Goal: Information Seeking & Learning: Check status

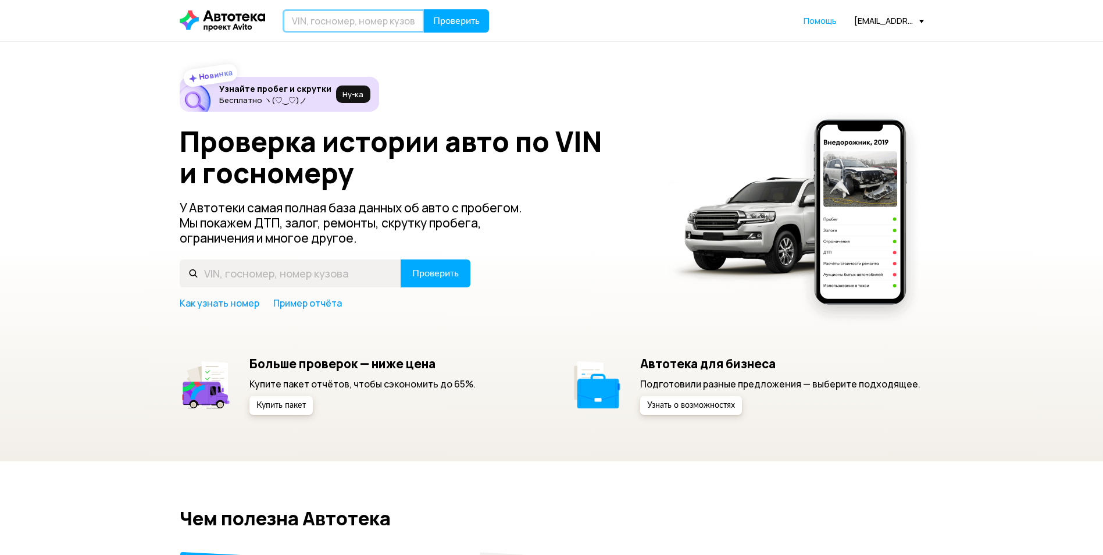
drag, startPoint x: 379, startPoint y: 18, endPoint x: 387, endPoint y: 9, distance: 12.4
click at [379, 18] on input "text" at bounding box center [354, 20] width 142 height 23
paste input "[VEHICLE_IDENTIFICATION_NUMBER]"
type input "[VEHICLE_IDENTIFICATION_NUMBER]"
click at [451, 27] on button "Проверить" at bounding box center [456, 20] width 65 height 23
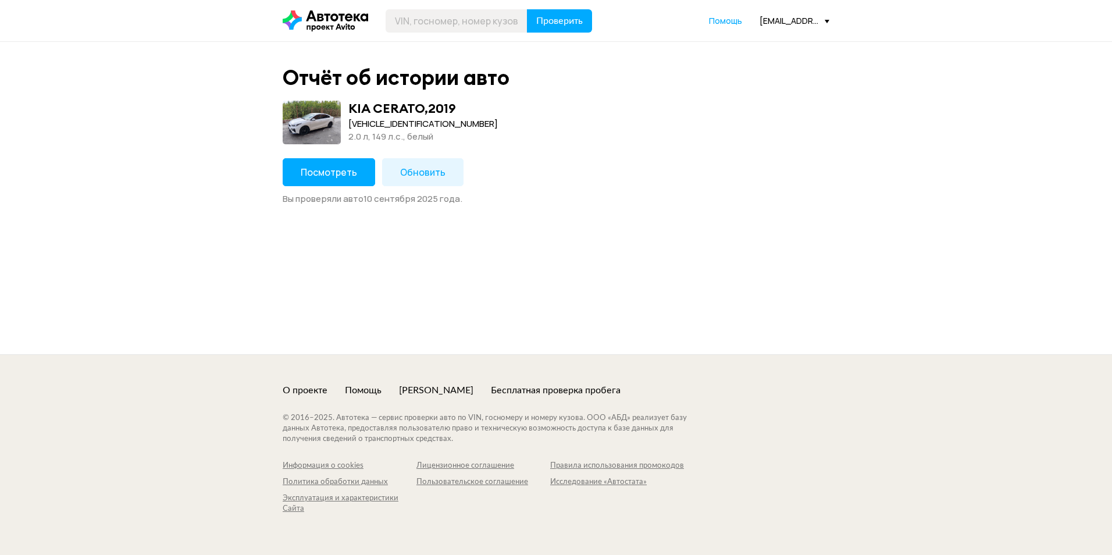
click at [334, 176] on span "Посмотреть" at bounding box center [329, 172] width 56 height 13
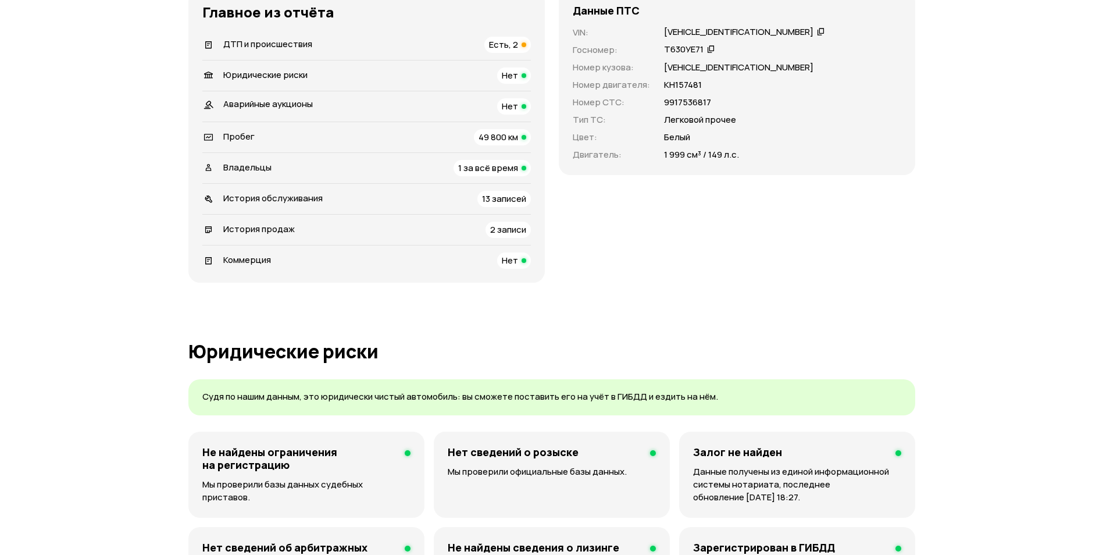
scroll to position [291, 0]
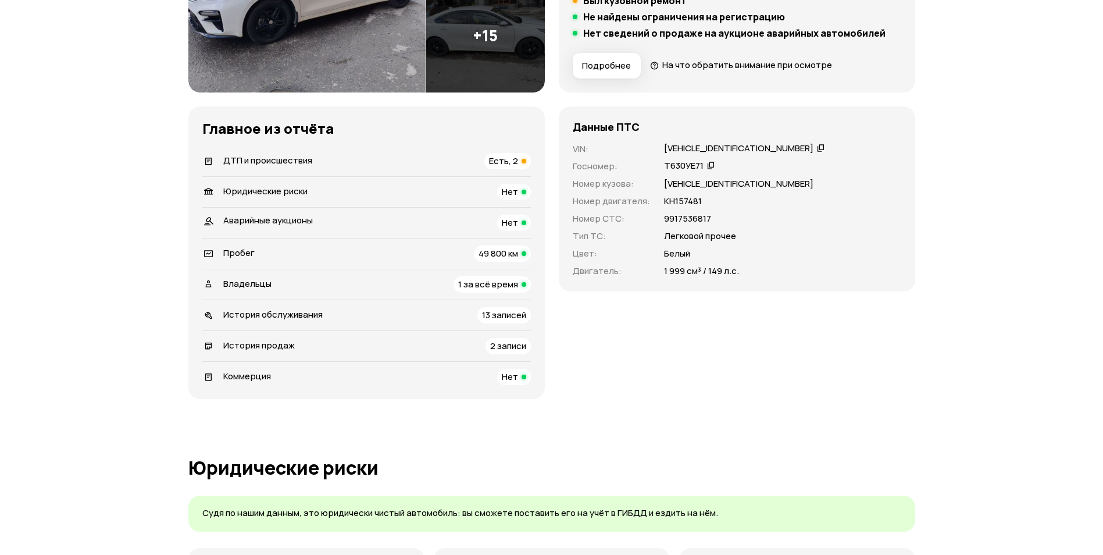
click at [499, 164] on span "Есть, 2" at bounding box center [503, 161] width 29 height 12
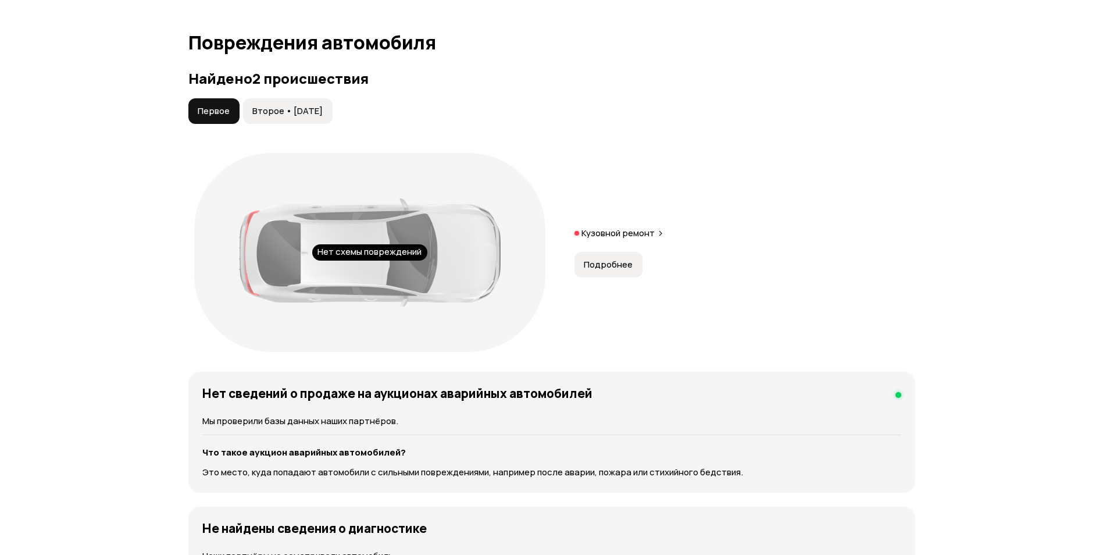
scroll to position [1205, 0]
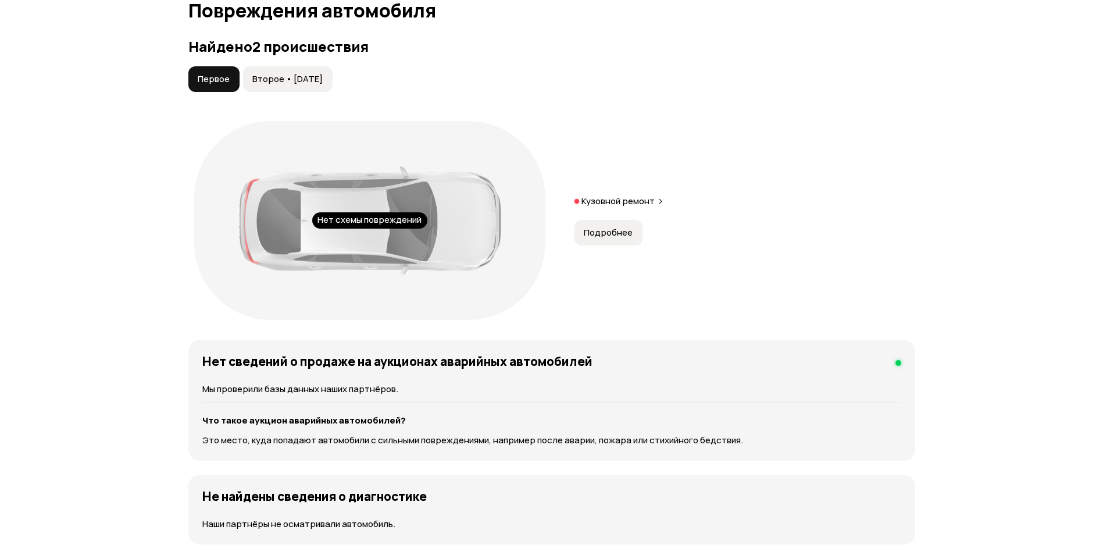
click at [588, 240] on button "Подробнее" at bounding box center [608, 233] width 68 height 26
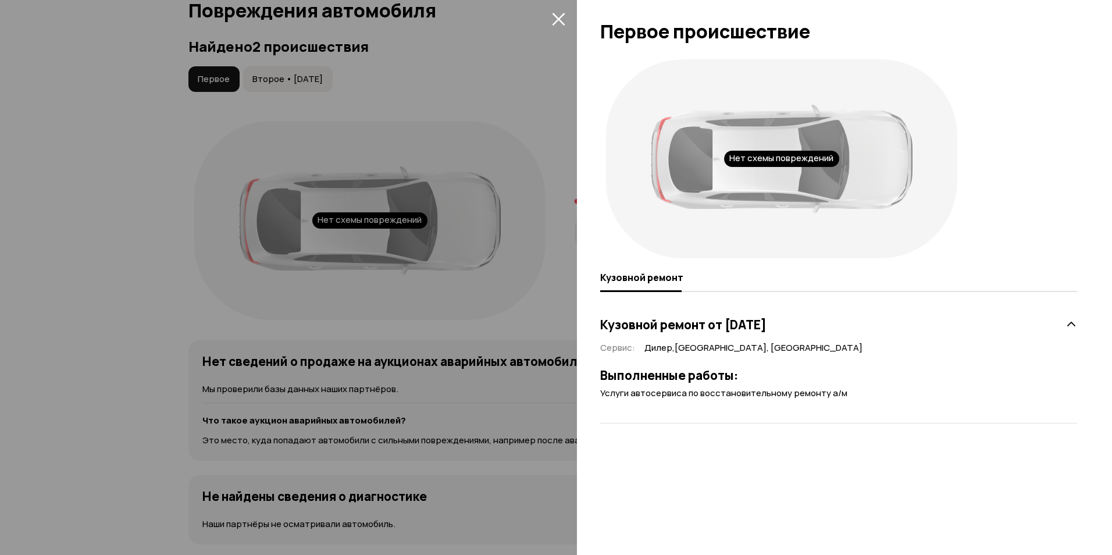
click at [1065, 323] on icon at bounding box center [1071, 325] width 12 height 12
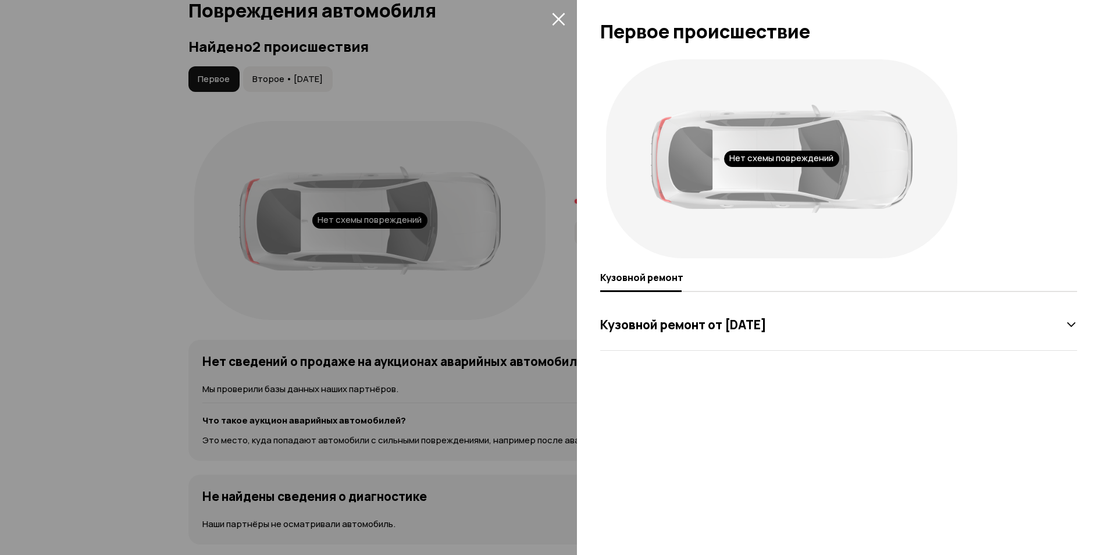
click at [1065, 323] on icon at bounding box center [1071, 325] width 12 height 12
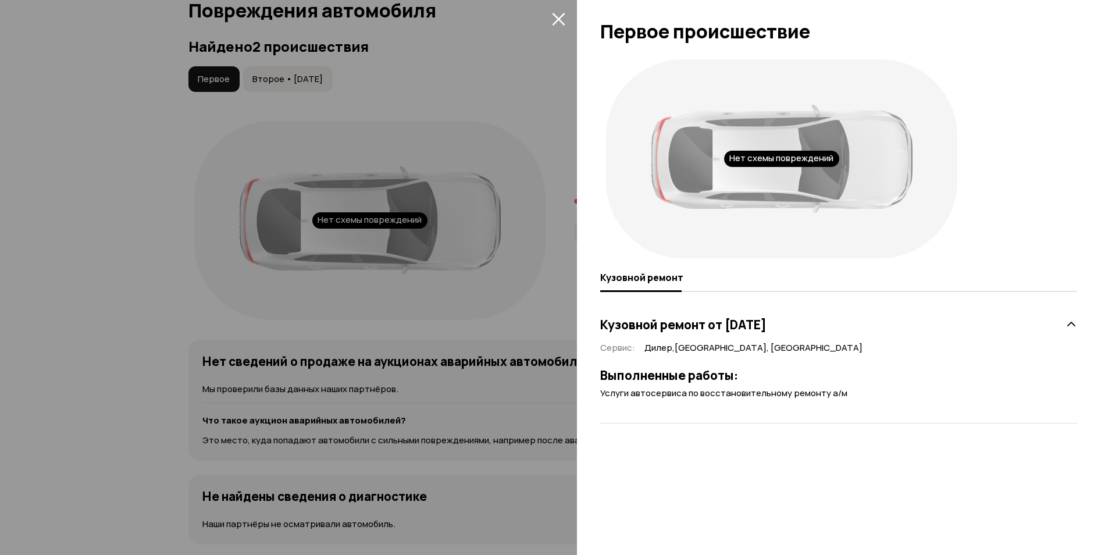
click at [561, 20] on icon "закрыть" at bounding box center [558, 18] width 13 height 13
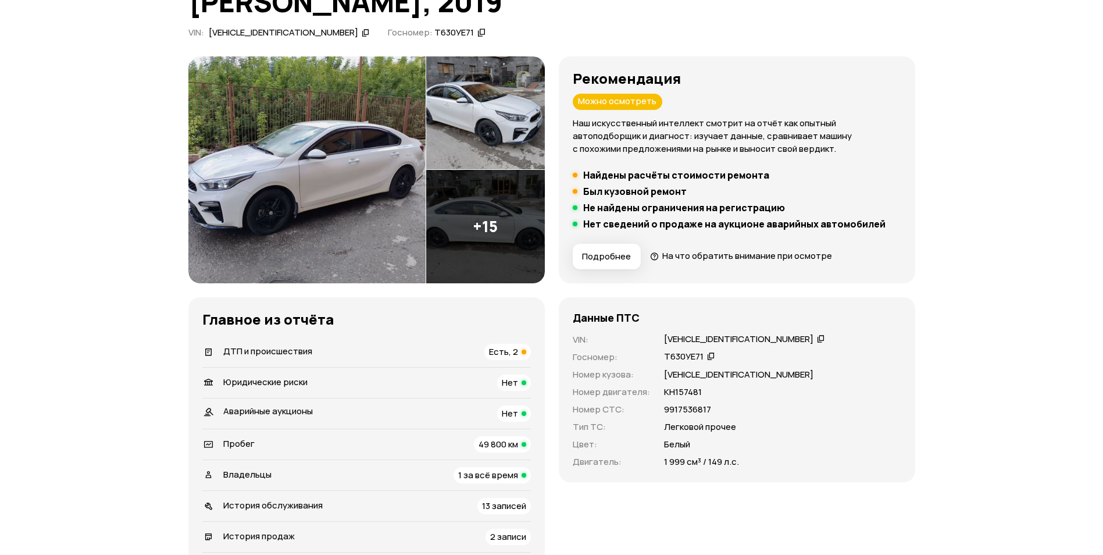
scroll to position [216, 0]
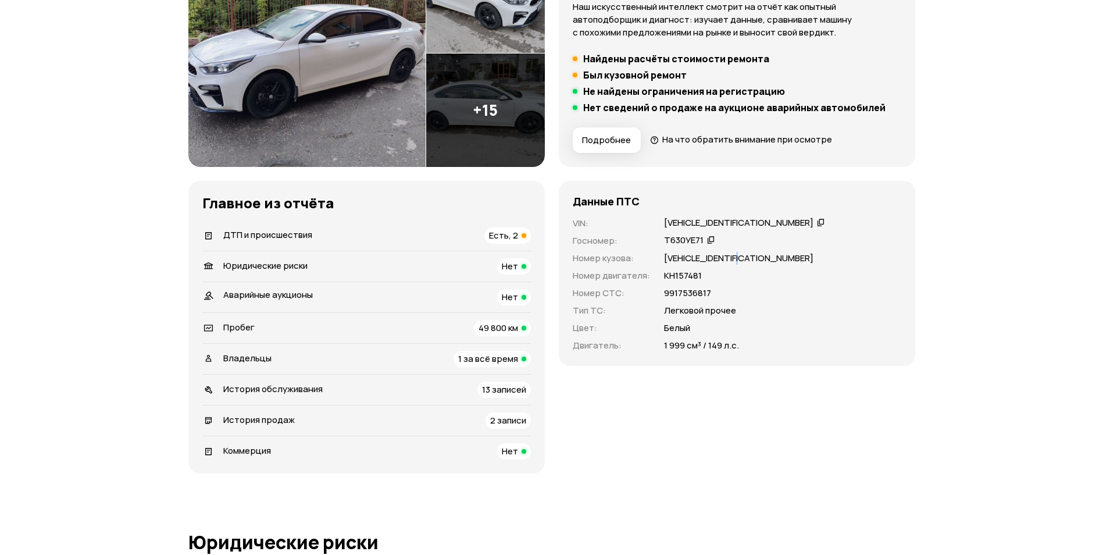
drag, startPoint x: 765, startPoint y: 261, endPoint x: 752, endPoint y: 259, distance: 12.3
click at [752, 259] on div "XWEFC41CBKC002928" at bounding box center [782, 258] width 237 height 13
click at [715, 459] on div "Данные ПТС VIN : XWEFC41CBKC002928   Госномер : Т630УЕ71   Номер кузова : XWEFC…" at bounding box center [737, 327] width 356 height 292
drag, startPoint x: 768, startPoint y: 258, endPoint x: 655, endPoint y: 266, distance: 113.1
click at [655, 266] on div "VIN : XWEFC41CBKC002928   Госномер : Т630УЕ71   Номер кузова : XWEFC41CBKC00292…" at bounding box center [737, 284] width 329 height 135
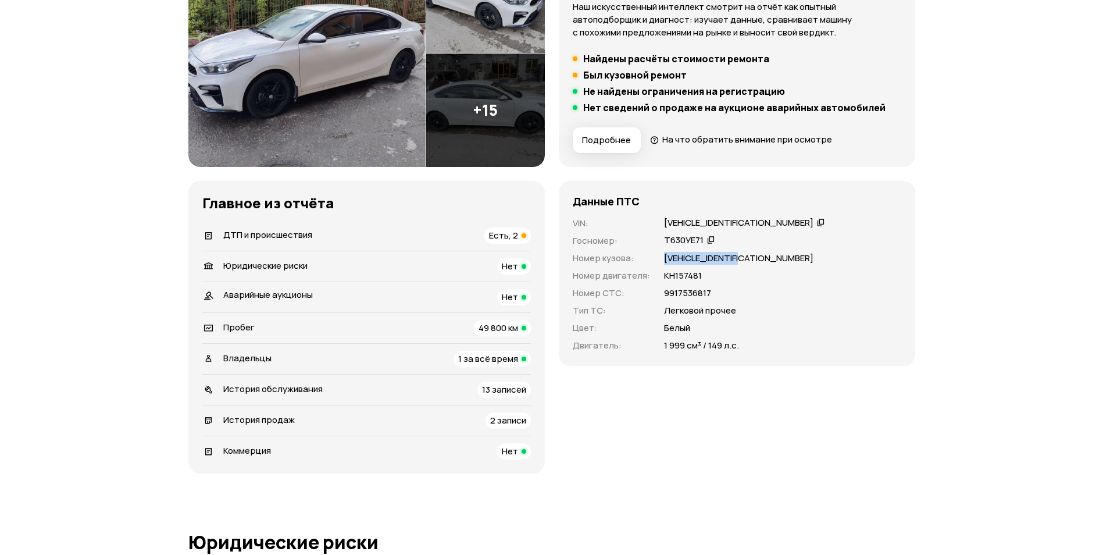
copy p "XWEFC41CBKC002928"
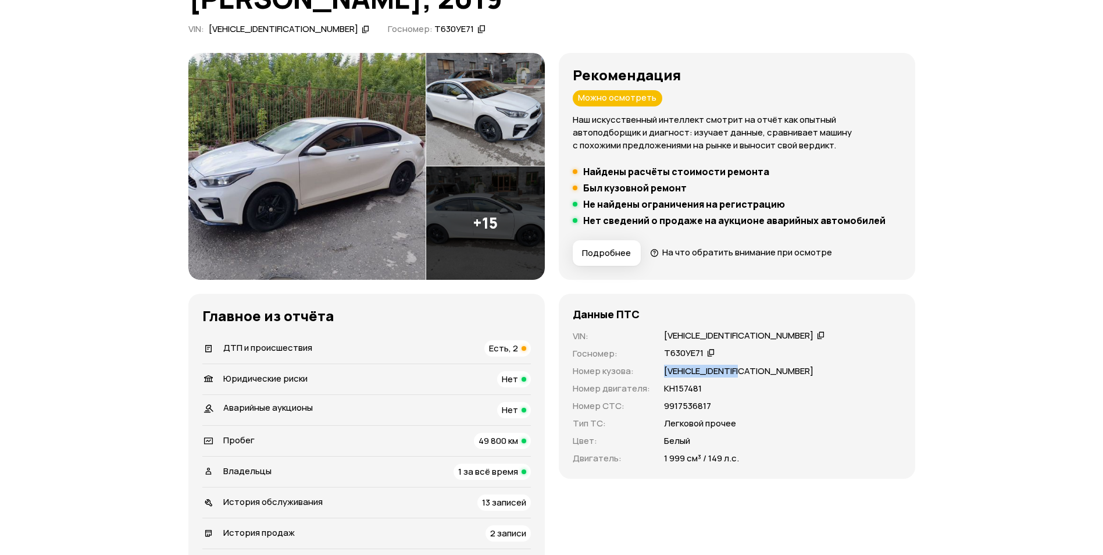
scroll to position [100, 0]
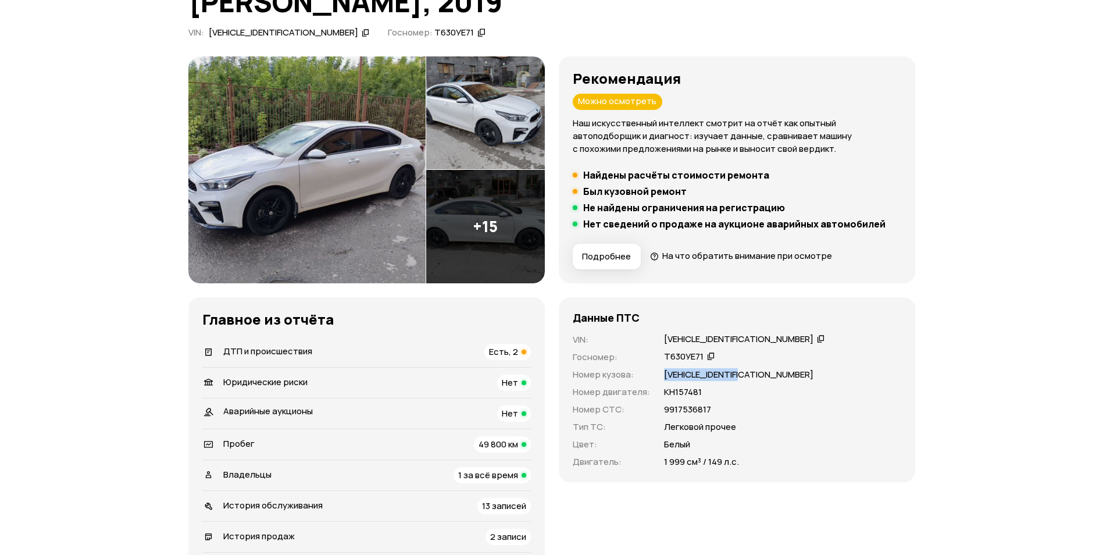
click at [354, 146] on img at bounding box center [306, 169] width 237 height 227
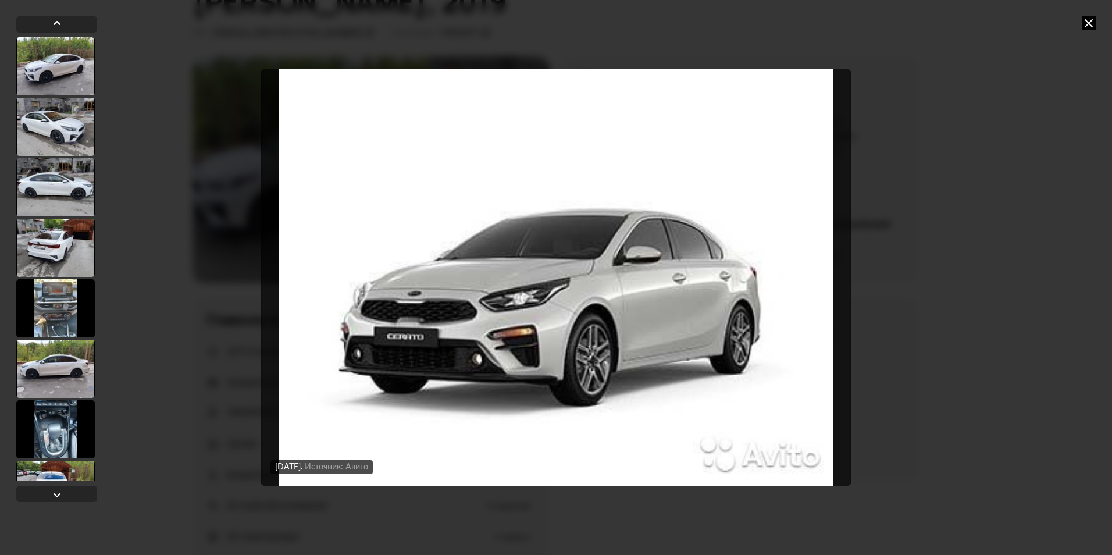
click at [1085, 33] on div "8 сентября 2025 года Источник: Авито 8 сентября 2025 года Источник: Авито 8 сен…" at bounding box center [556, 277] width 1112 height 555
click at [1084, 28] on icon at bounding box center [1089, 23] width 14 height 14
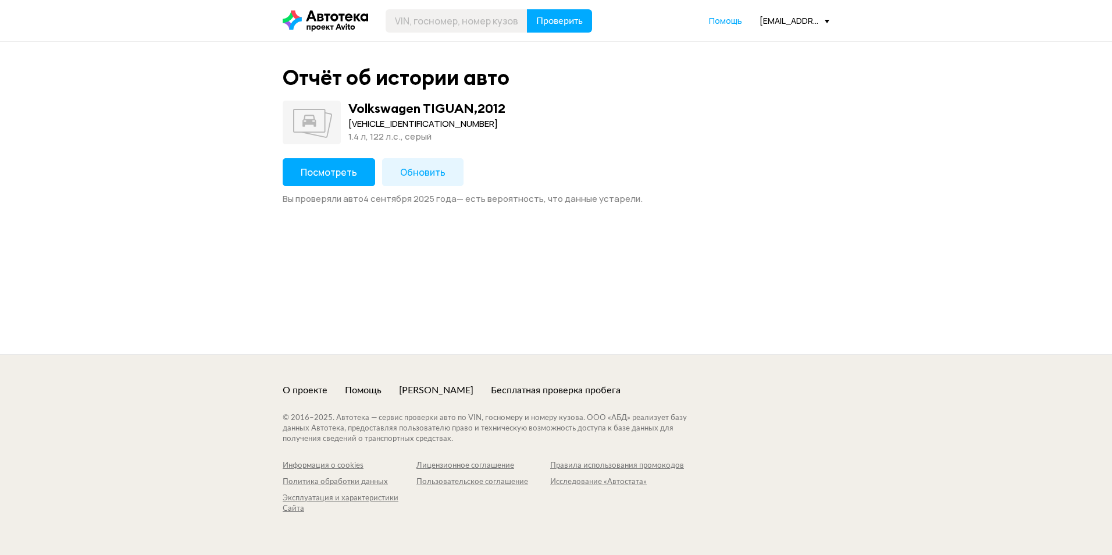
click at [313, 181] on button "Посмотреть" at bounding box center [329, 172] width 92 height 28
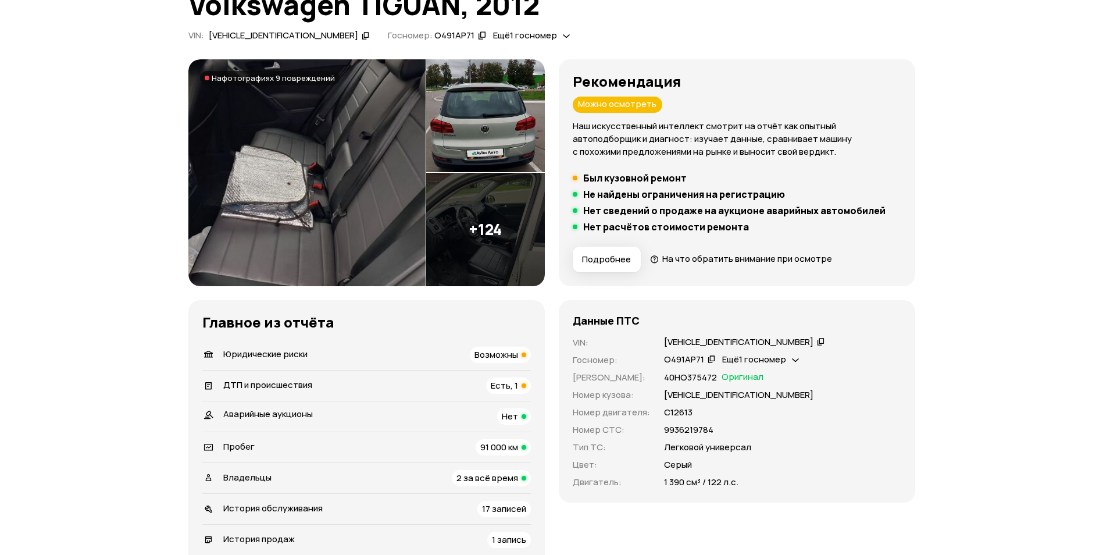
scroll to position [116, 0]
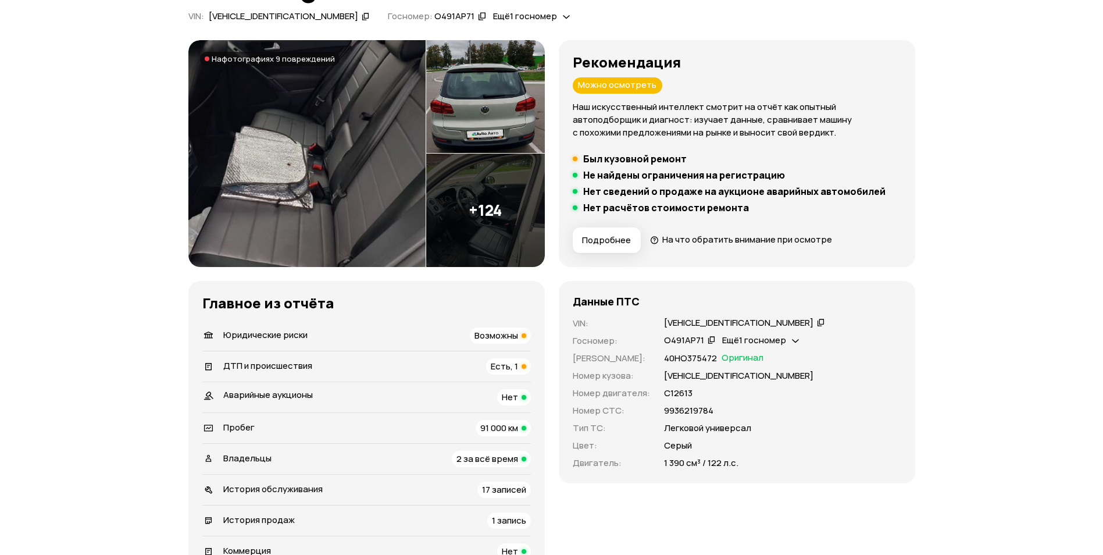
click at [477, 329] on span "Возможны" at bounding box center [496, 335] width 44 height 12
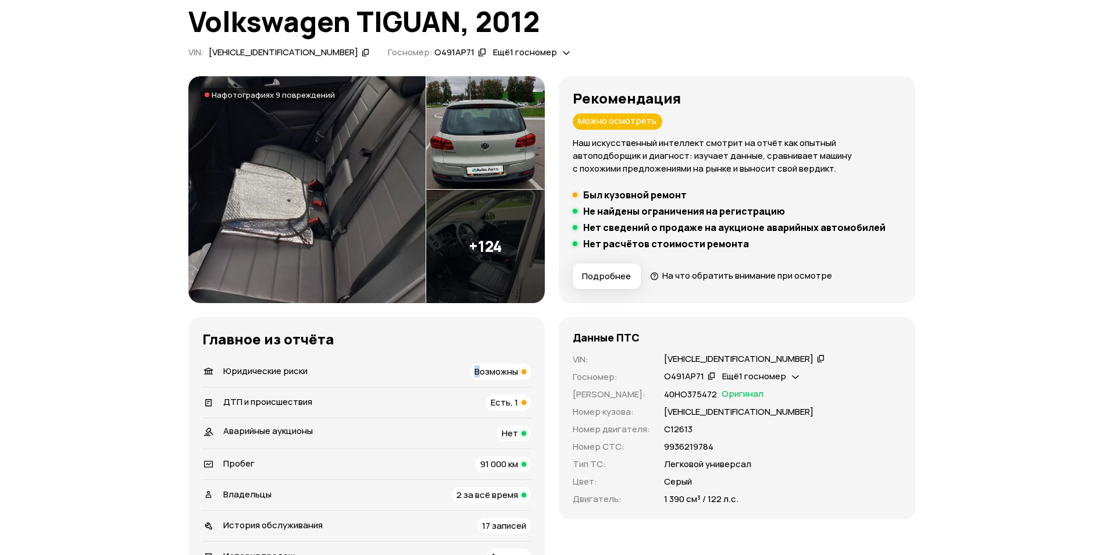
scroll to position [0, 0]
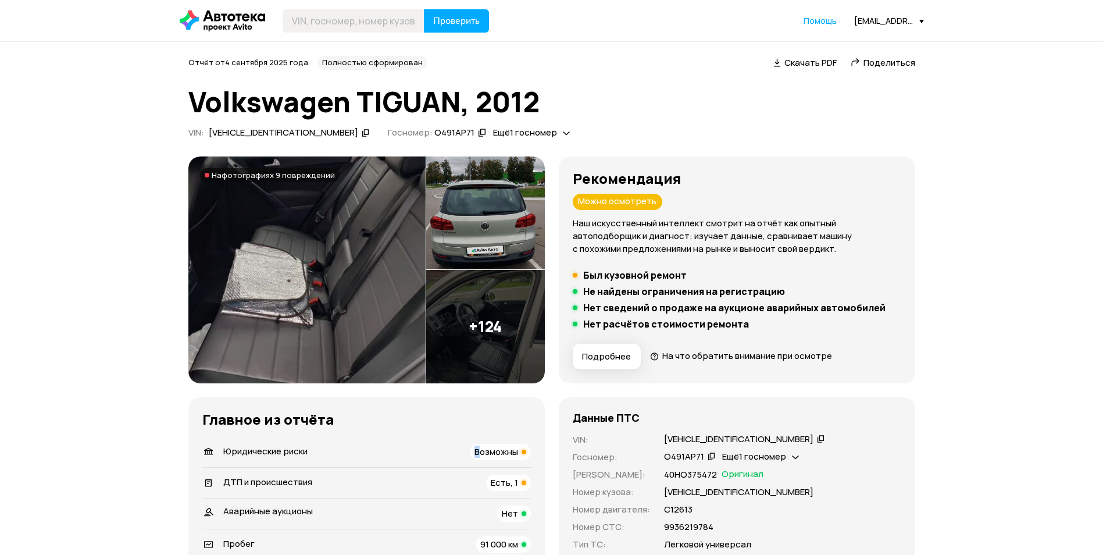
click at [389, 278] on img at bounding box center [306, 269] width 237 height 227
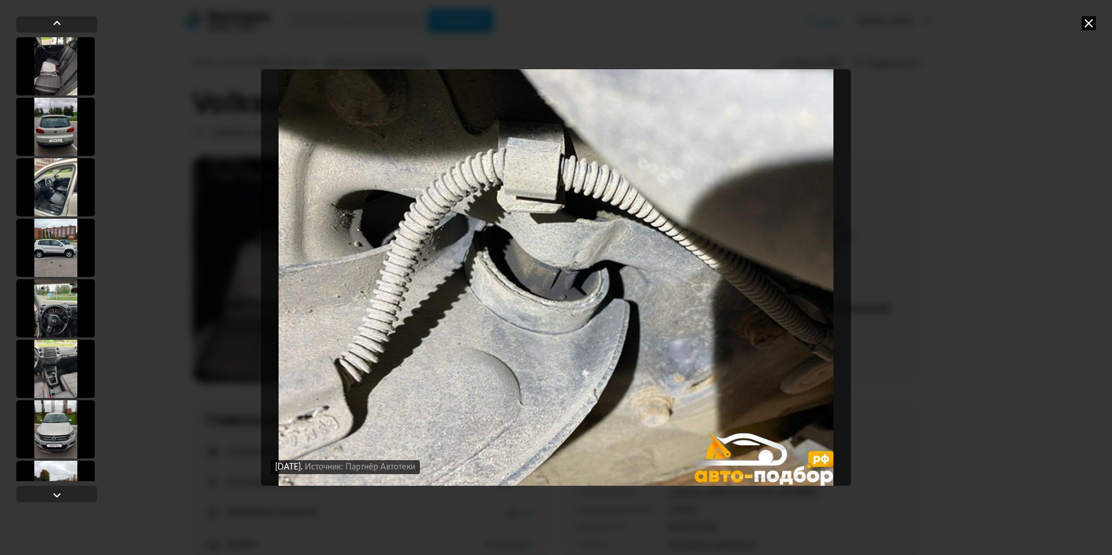
click at [1088, 21] on icon at bounding box center [1089, 23] width 14 height 14
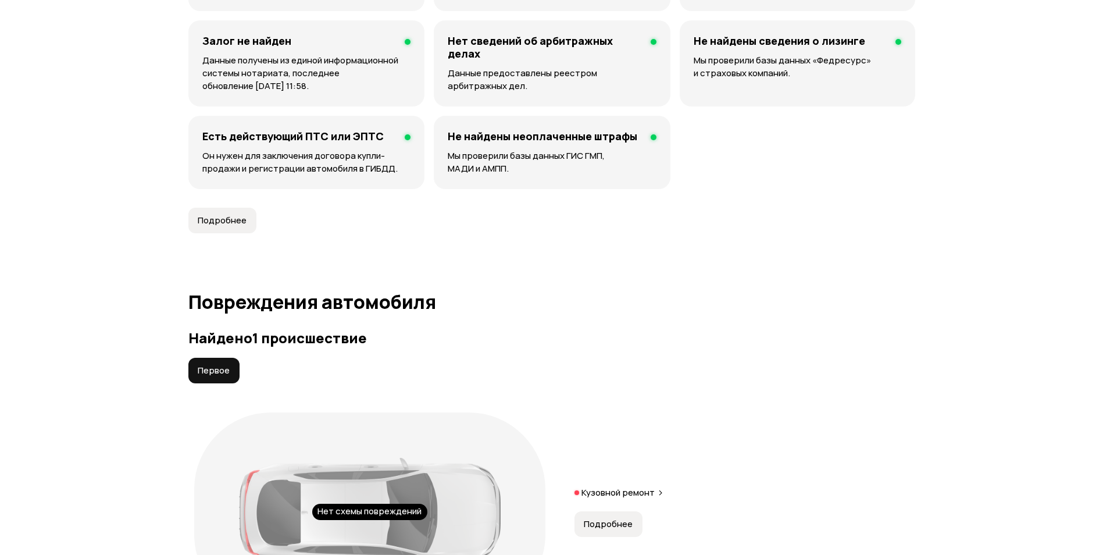
scroll to position [1105, 0]
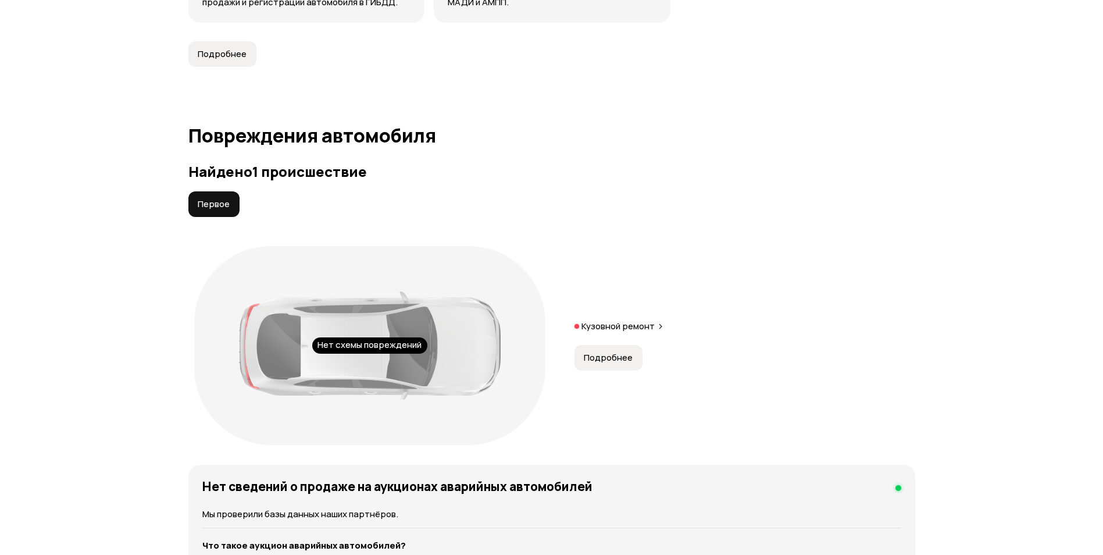
click at [615, 362] on span "Подробнее" at bounding box center [608, 358] width 49 height 12
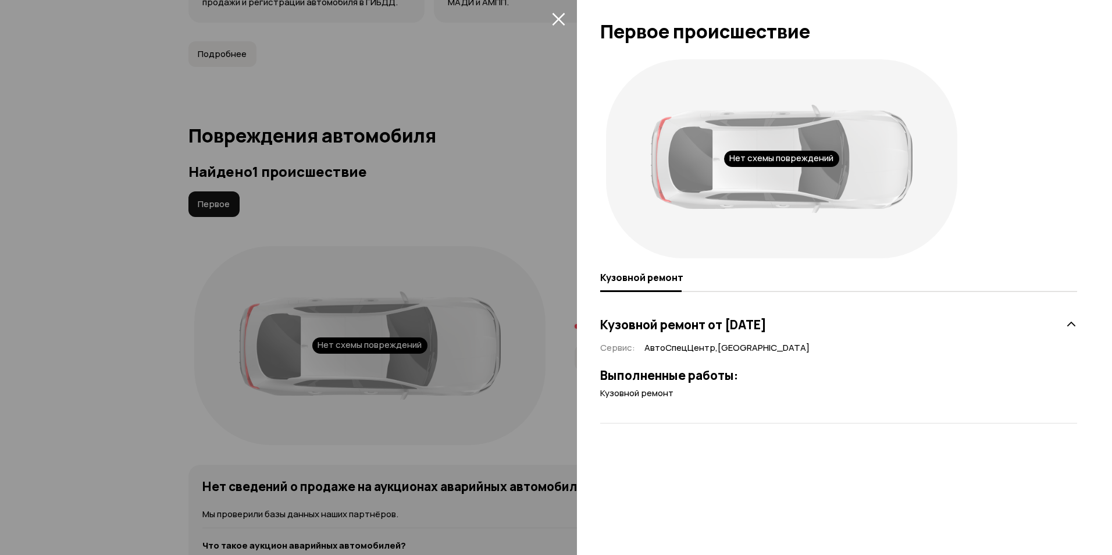
click at [1071, 326] on icon at bounding box center [1071, 325] width 12 height 12
click at [1070, 328] on icon at bounding box center [1071, 325] width 12 height 12
click at [554, 21] on icon "закрыть" at bounding box center [558, 18] width 13 height 13
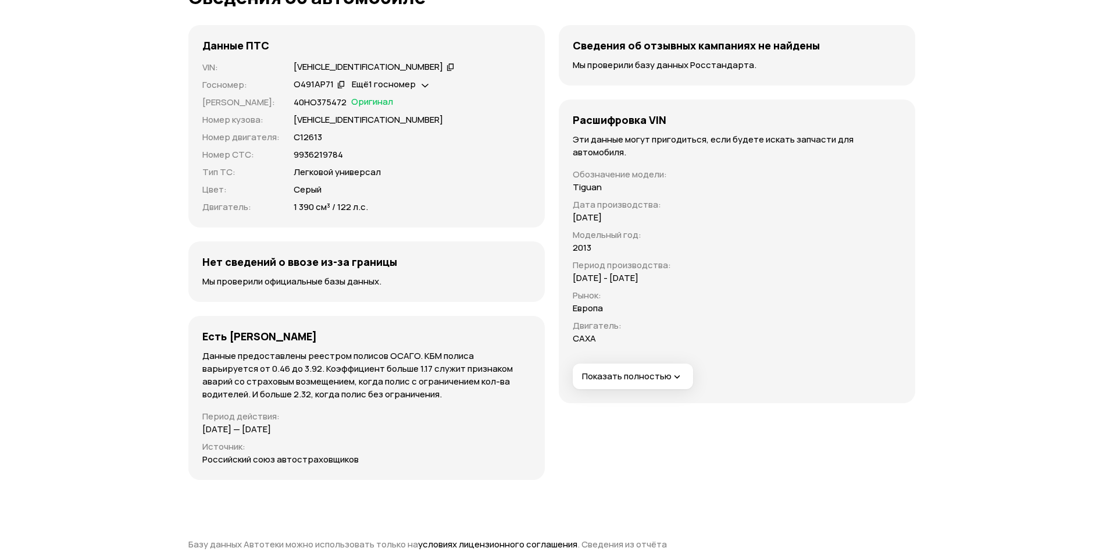
scroll to position [3431, 0]
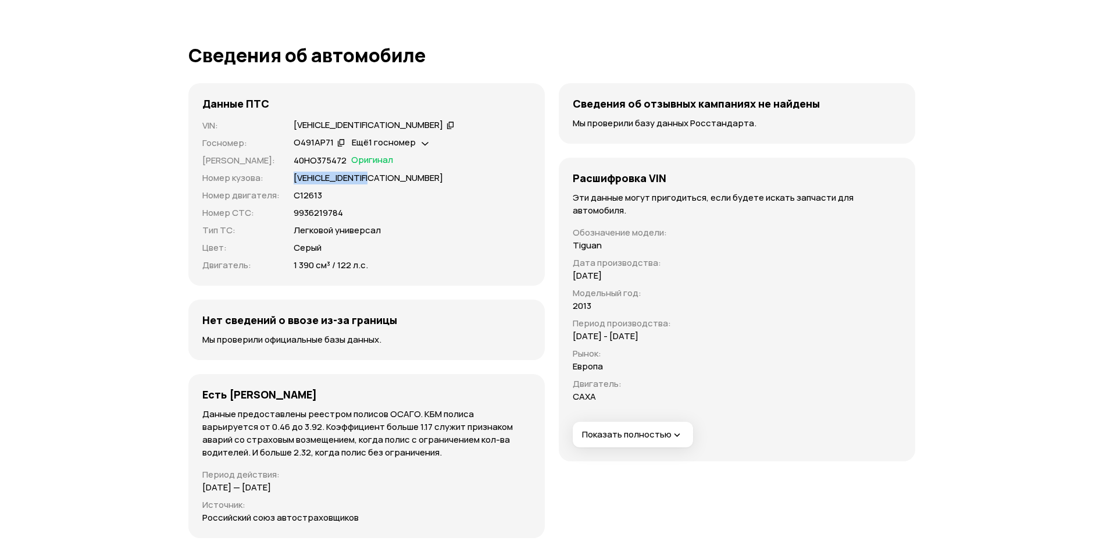
drag, startPoint x: 294, startPoint y: 179, endPoint x: 388, endPoint y: 179, distance: 93.6
click at [388, 179] on div "XW8ZZZ5NZDG108539" at bounding box center [412, 178] width 237 height 13
copy p "XW8ZZZ5NZDG108539"
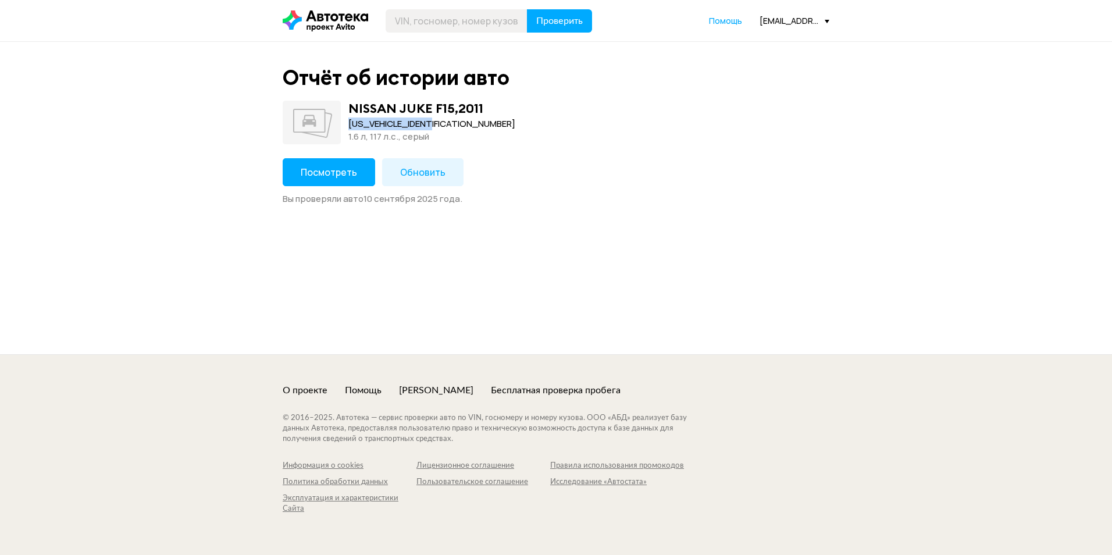
drag, startPoint x: 444, startPoint y: 123, endPoint x: 348, endPoint y: 125, distance: 96.0
click at [348, 125] on div "NISSAN JUKE F15 , 2011 [US_VEHICLE_IDENTIFICATION_NUMBER] 1.6 л, 117 л.c., серый" at bounding box center [556, 123] width 547 height 44
copy div "[US_VEHICLE_IDENTIFICATION_NUMBER]"
click at [336, 185] on button "Посмотреть" at bounding box center [329, 172] width 92 height 28
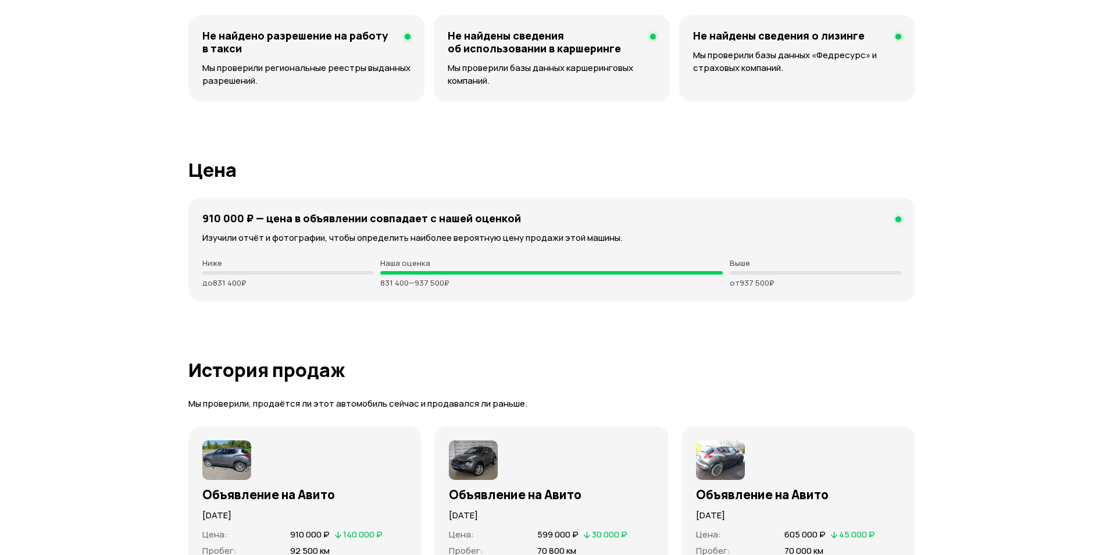
scroll to position [2675, 0]
